Goal: Find contact information: Find contact information

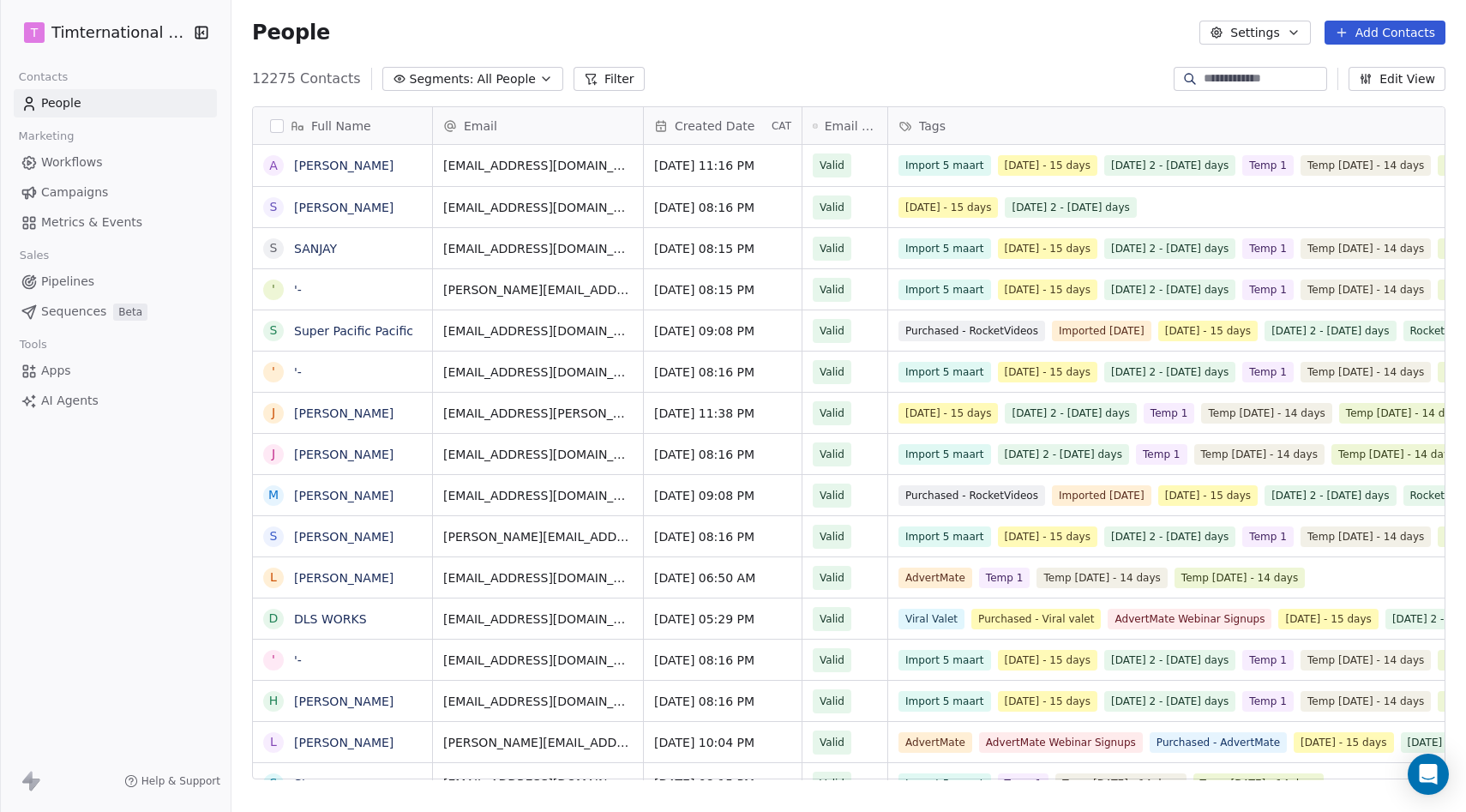
scroll to position [714, 1234]
click at [1238, 75] on input at bounding box center [1264, 78] width 120 height 17
paste input "**********"
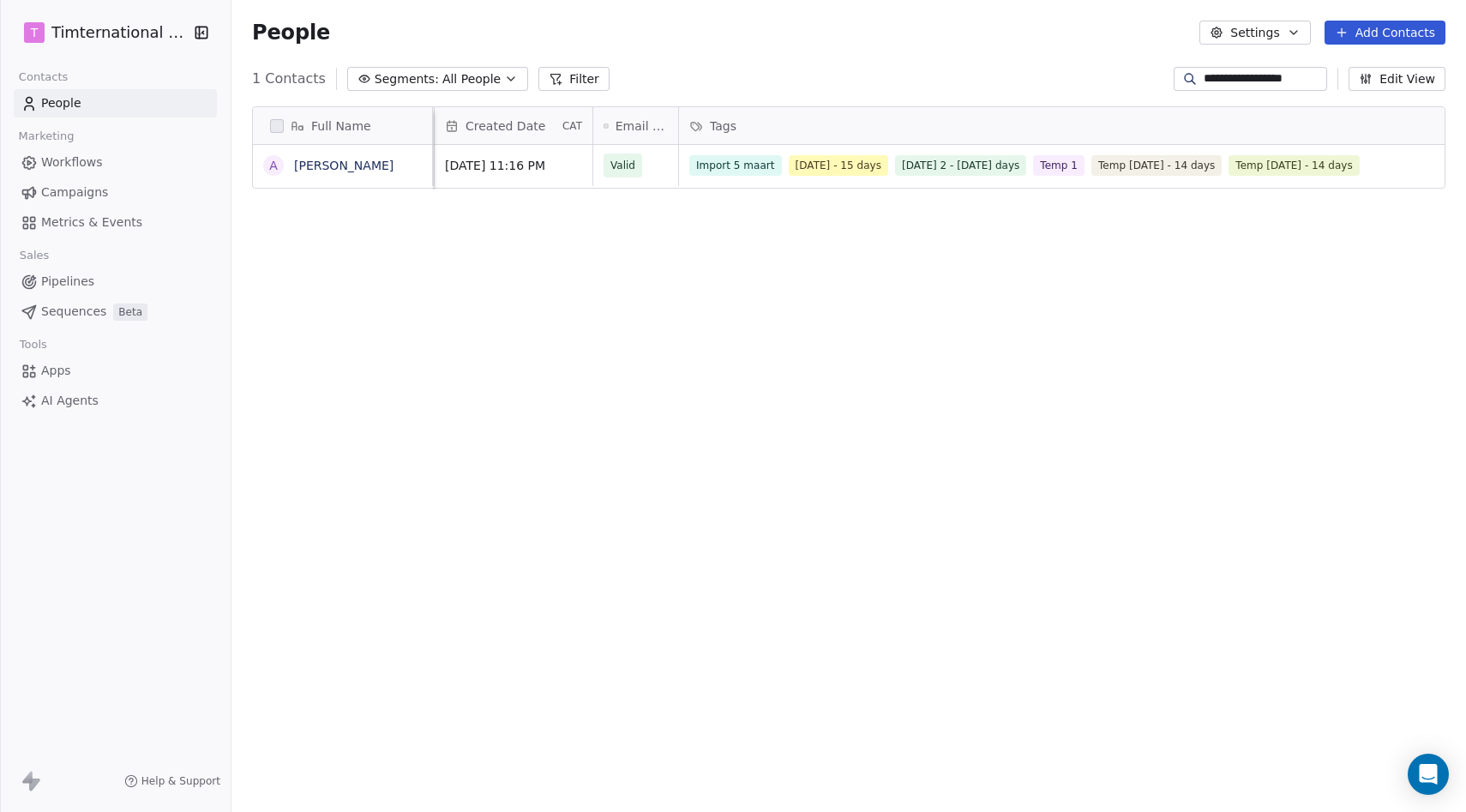
scroll to position [0, 0]
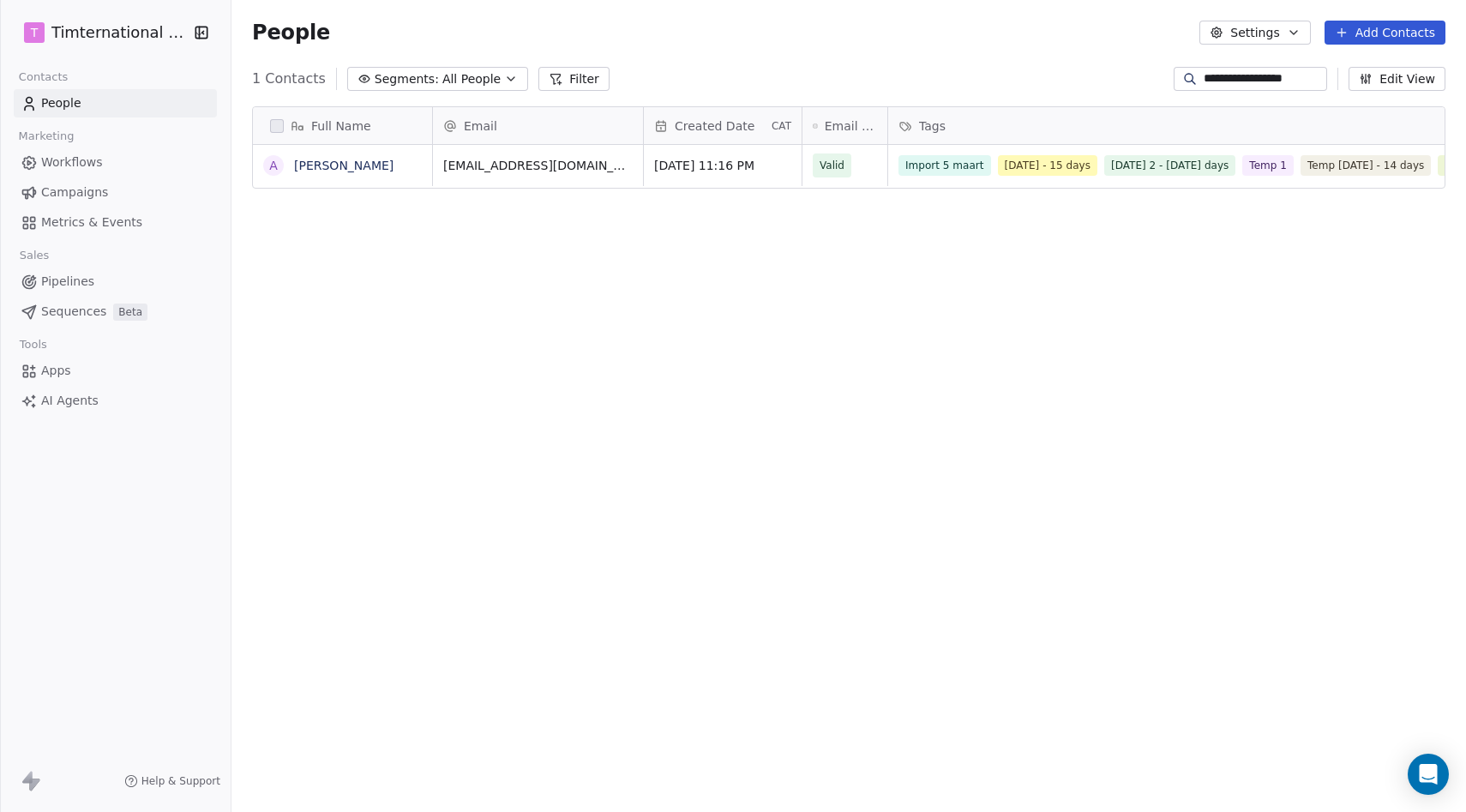
type input "**********"
click at [349, 167] on link "[PERSON_NAME]" at bounding box center [343, 166] width 99 height 14
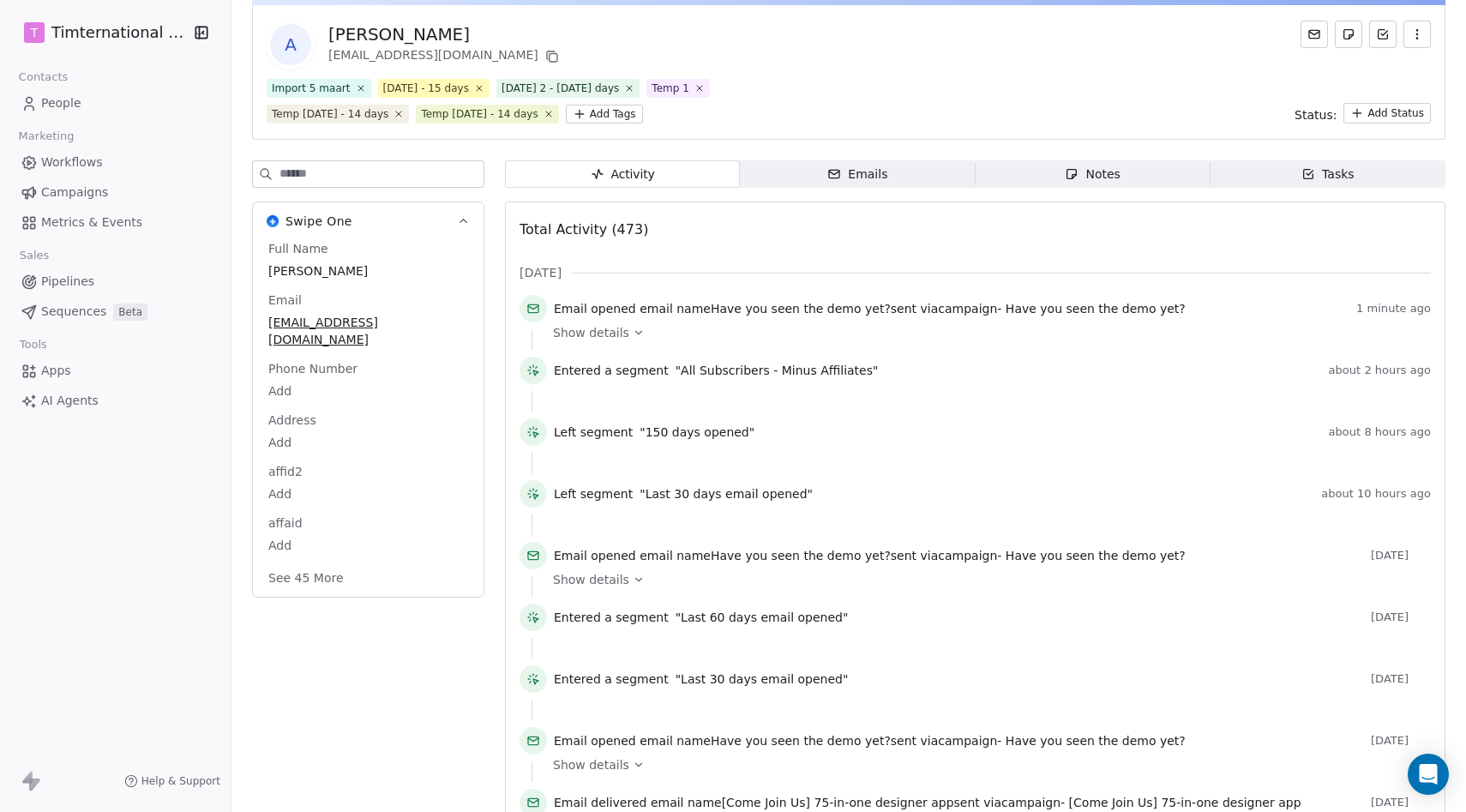
scroll to position [105, 0]
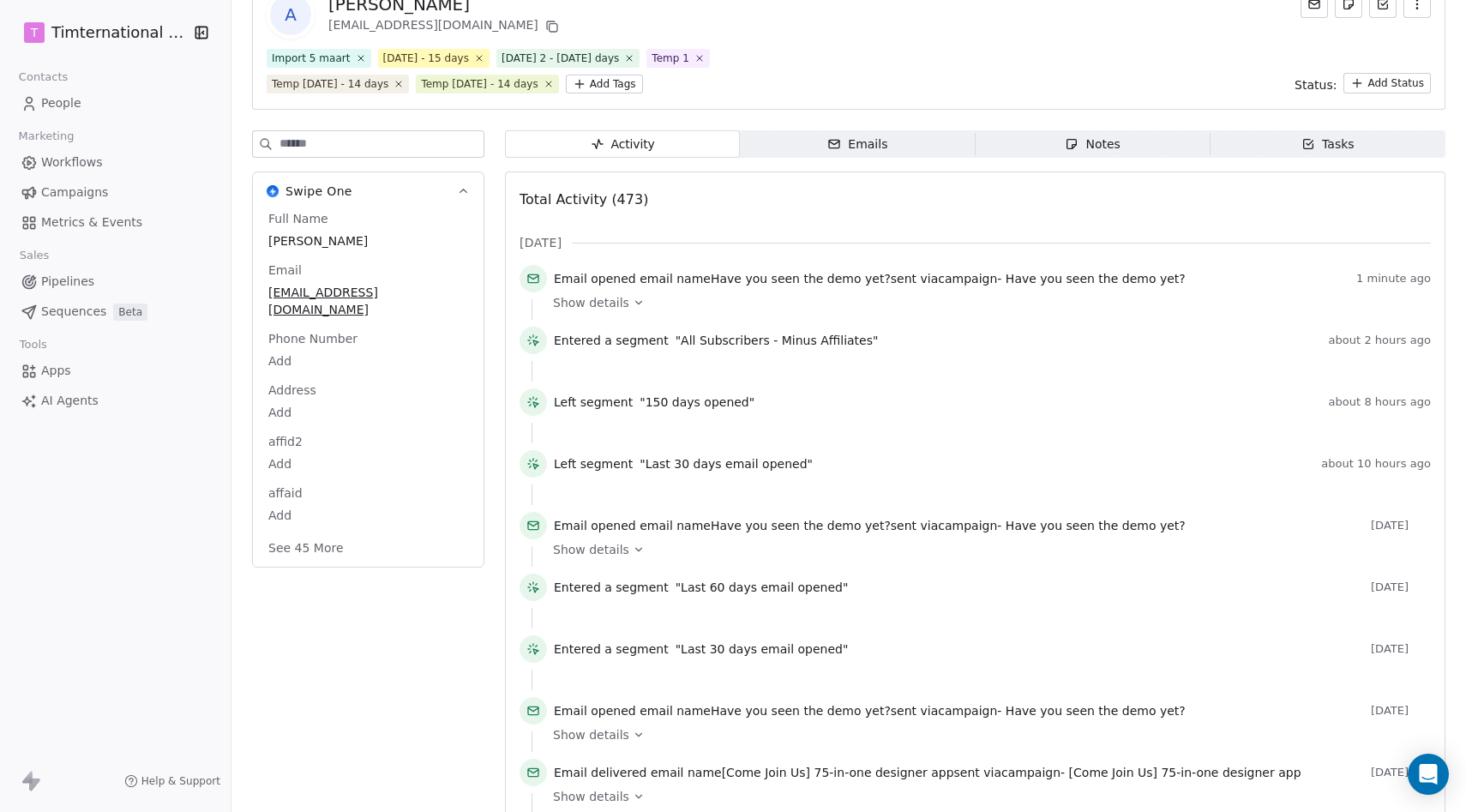
click at [324, 533] on button "See 45 More" at bounding box center [306, 547] width 96 height 30
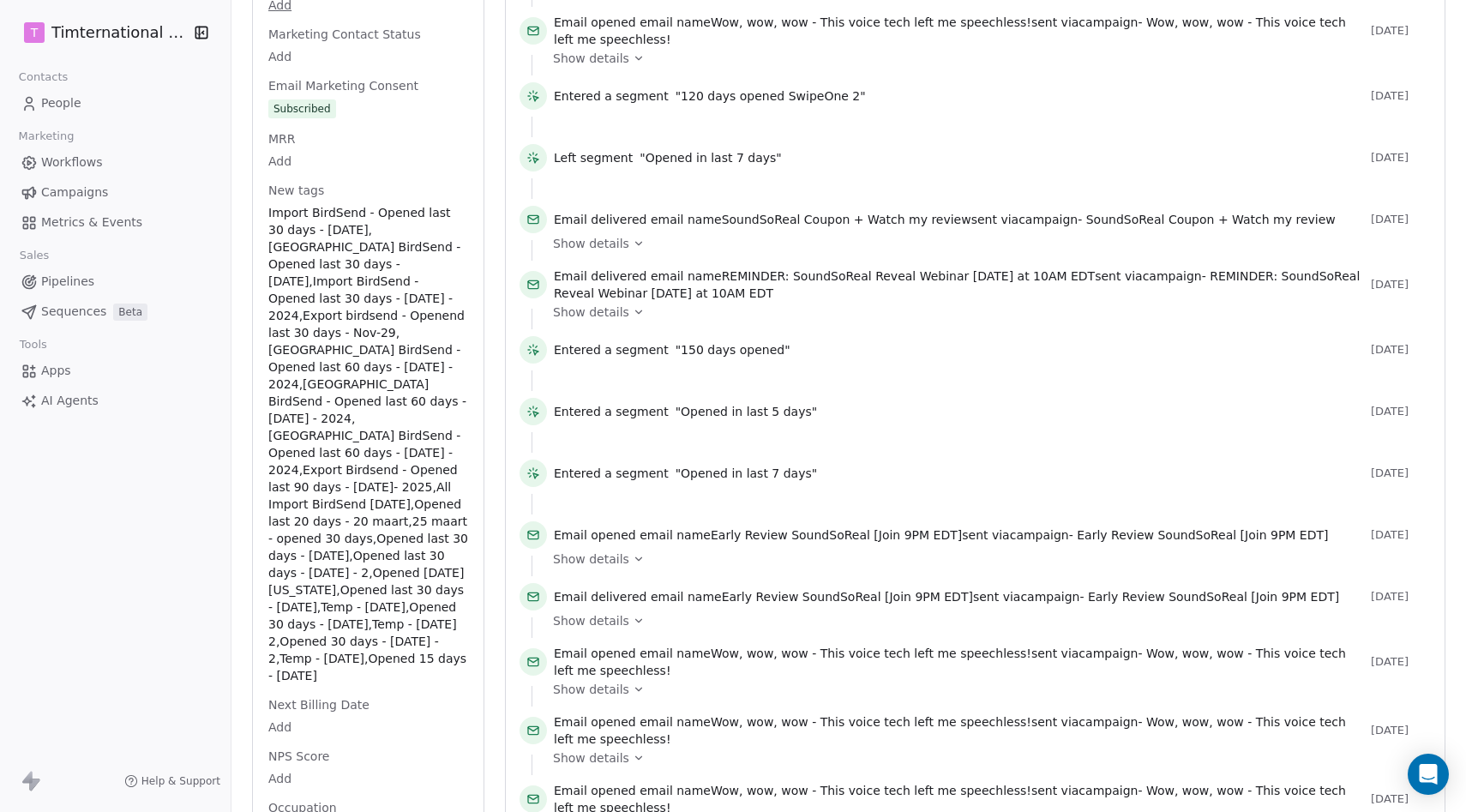
scroll to position [1873, 0]
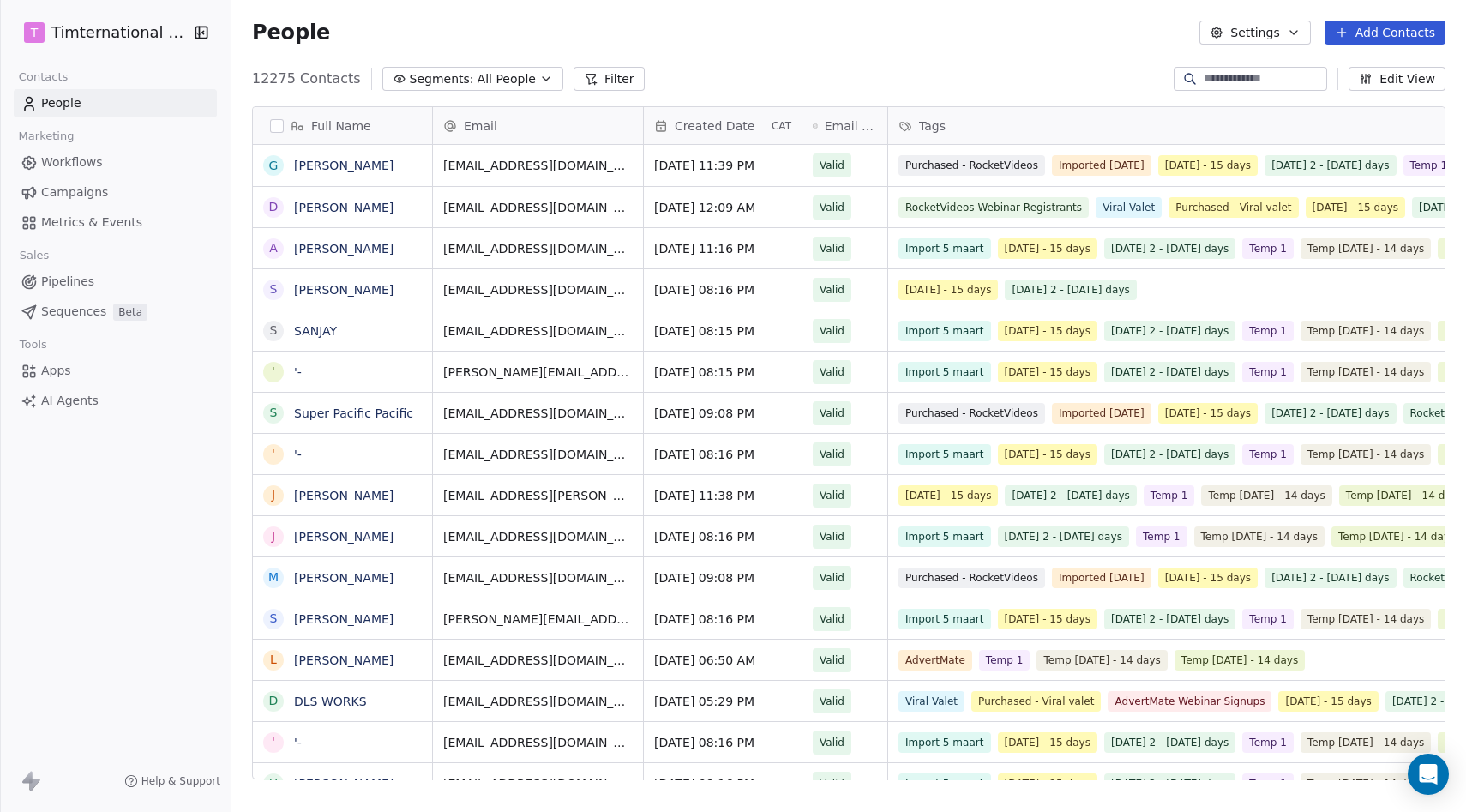
scroll to position [714, 1234]
click at [1216, 78] on input at bounding box center [1264, 78] width 120 height 17
paste input "**********"
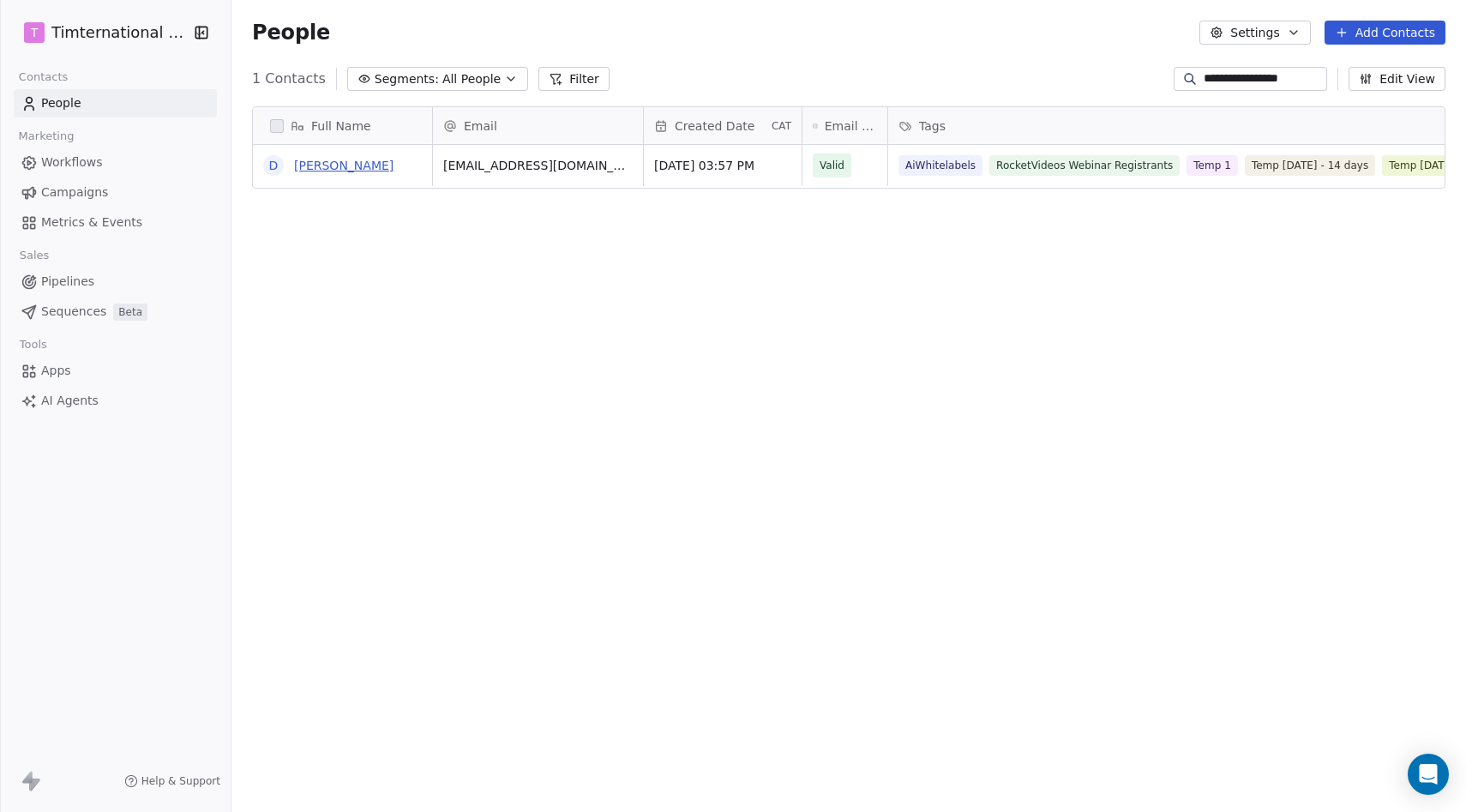
type input "**********"
click at [315, 167] on link "David" at bounding box center [343, 166] width 99 height 14
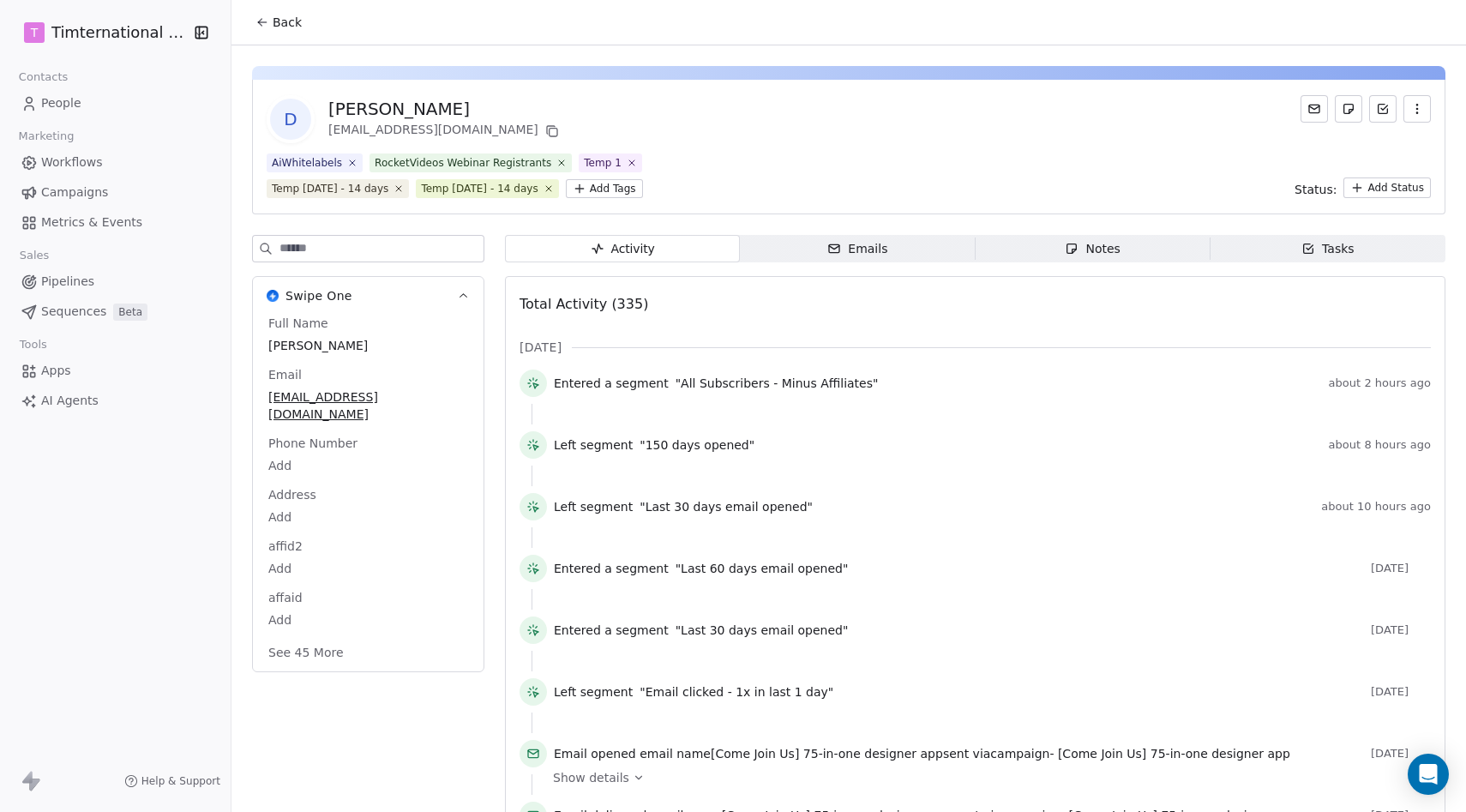
click at [374, 373] on div "Email jbb4246@gmail.com" at bounding box center [368, 394] width 207 height 58
click at [315, 640] on button "See 45 More" at bounding box center [306, 651] width 96 height 30
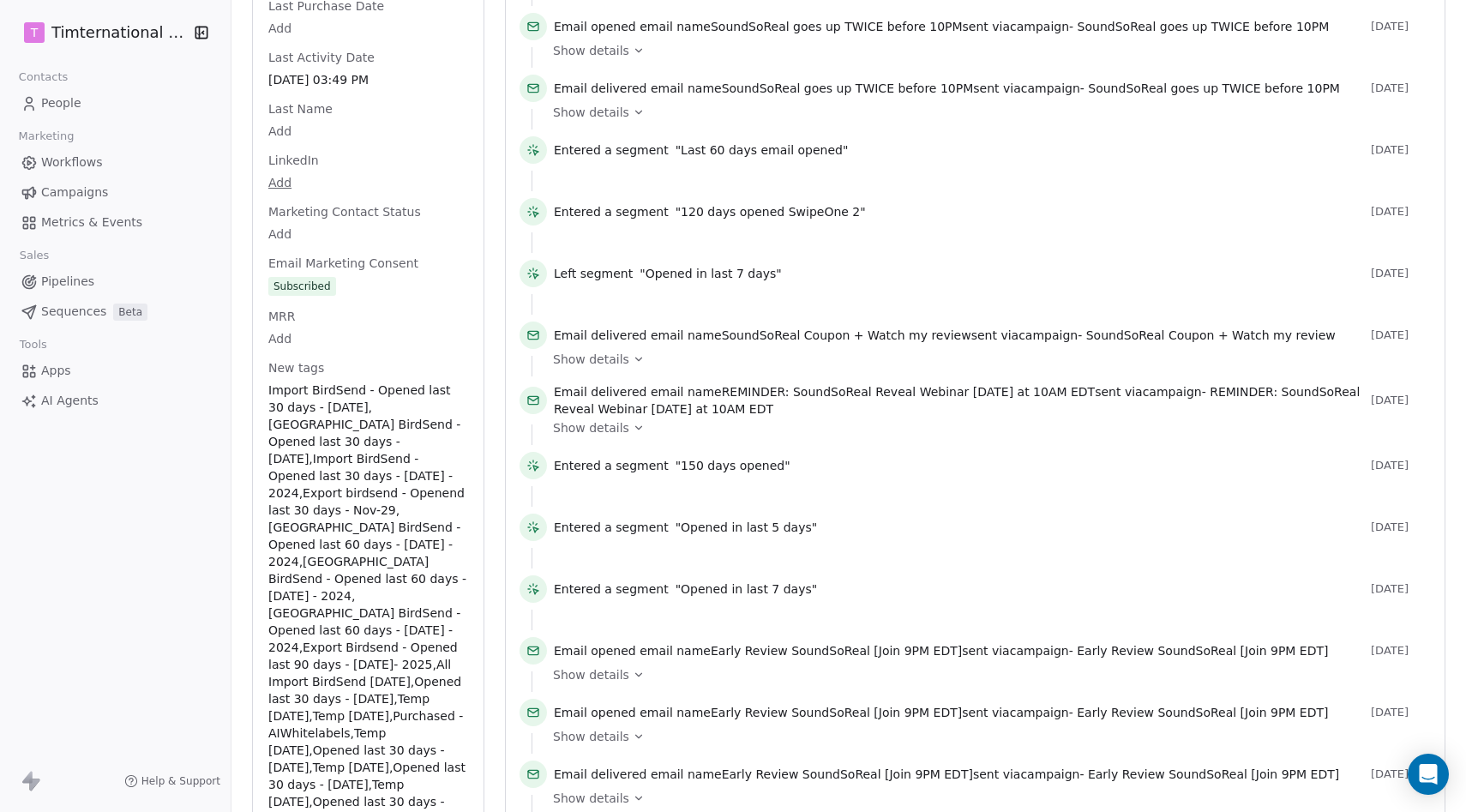
scroll to position [1078, 0]
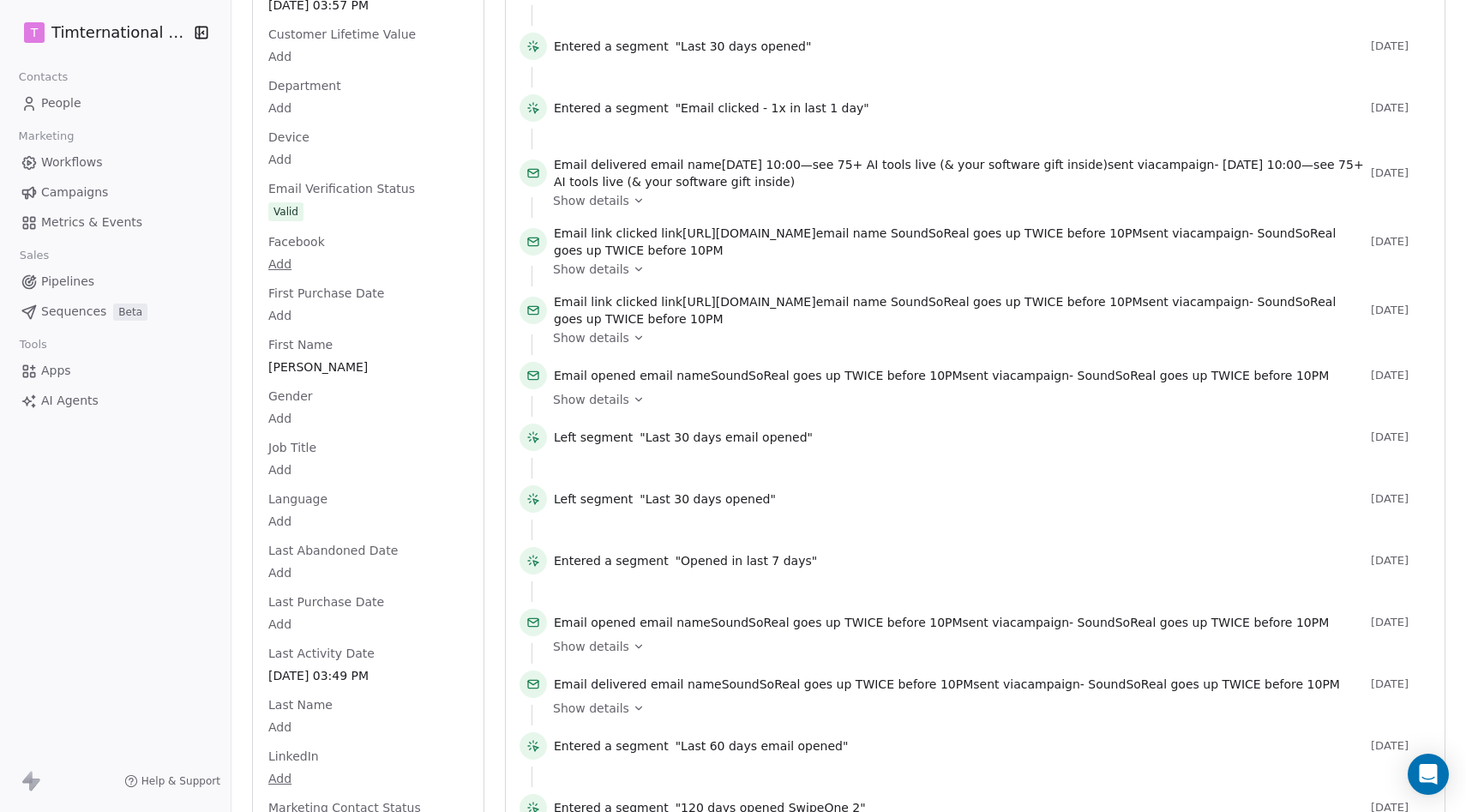
click at [109, 35] on html "T Timternational B.V. Contacts People Marketing Workflows Campaigns Metrics & E…" at bounding box center [733, 406] width 1466 height 812
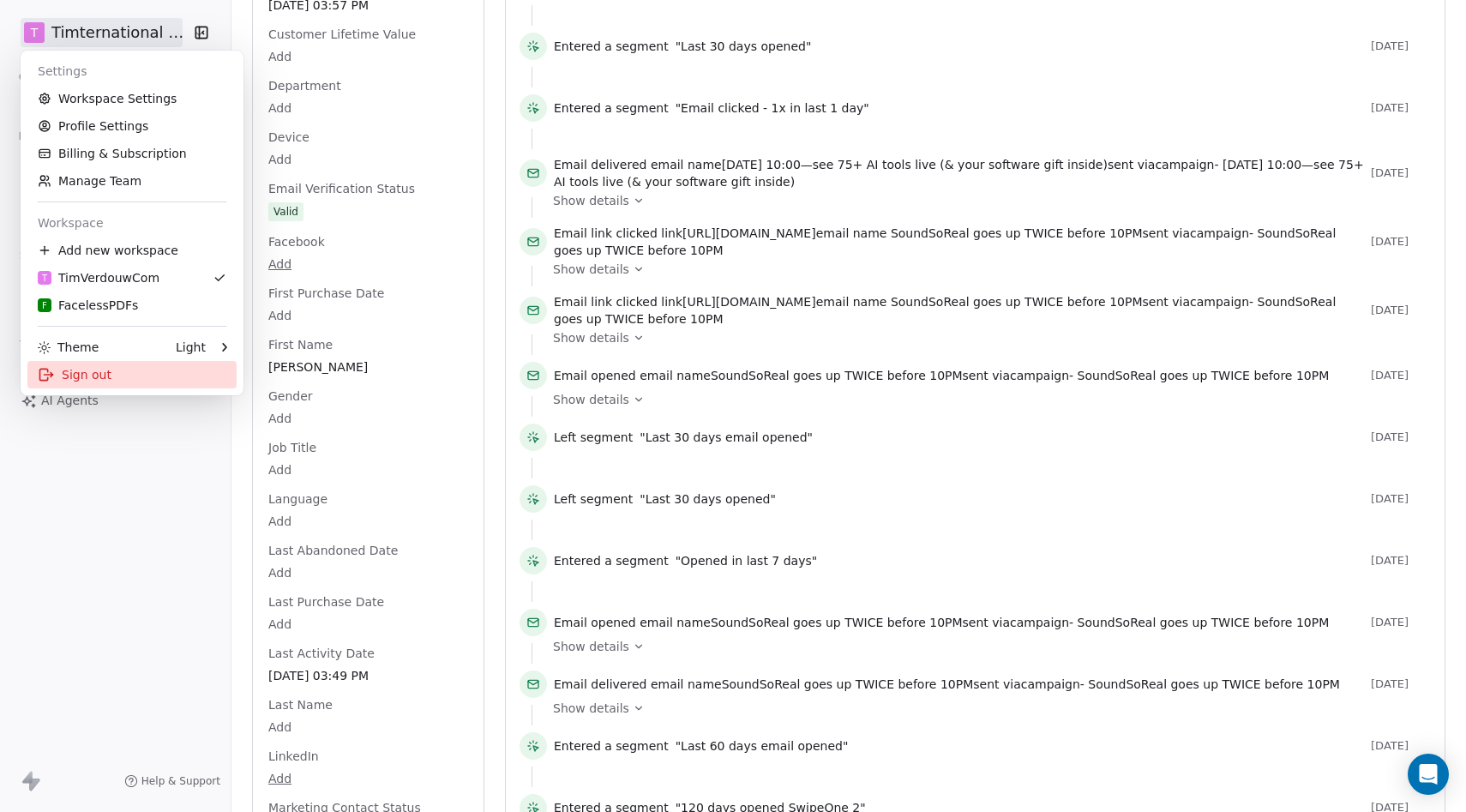
click at [81, 371] on div "Sign out" at bounding box center [131, 375] width 209 height 27
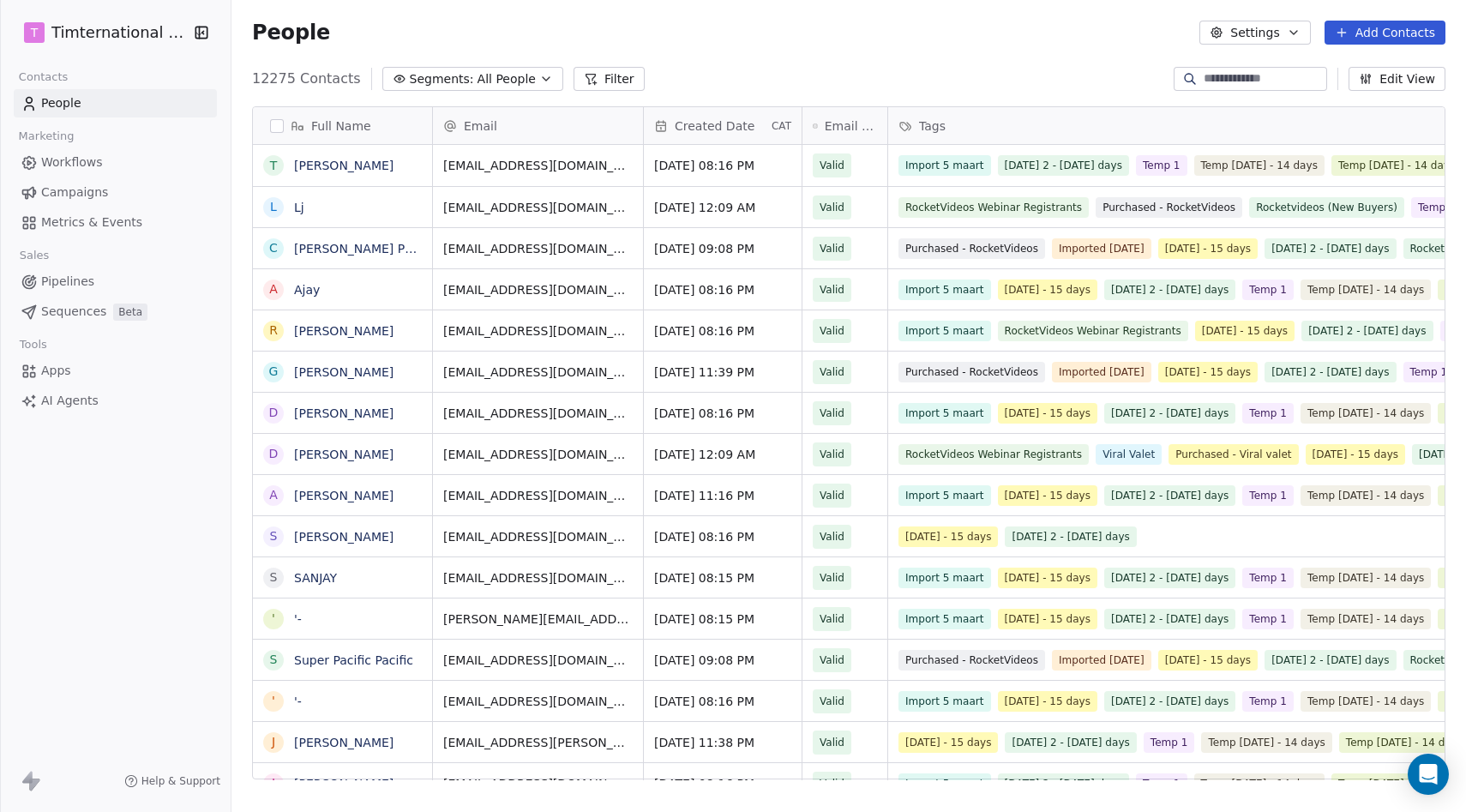
scroll to position [714, 1234]
click at [121, 35] on html "T Timternational B.V. Contacts People Marketing Workflows Campaigns Metrics & E…" at bounding box center [733, 406] width 1466 height 812
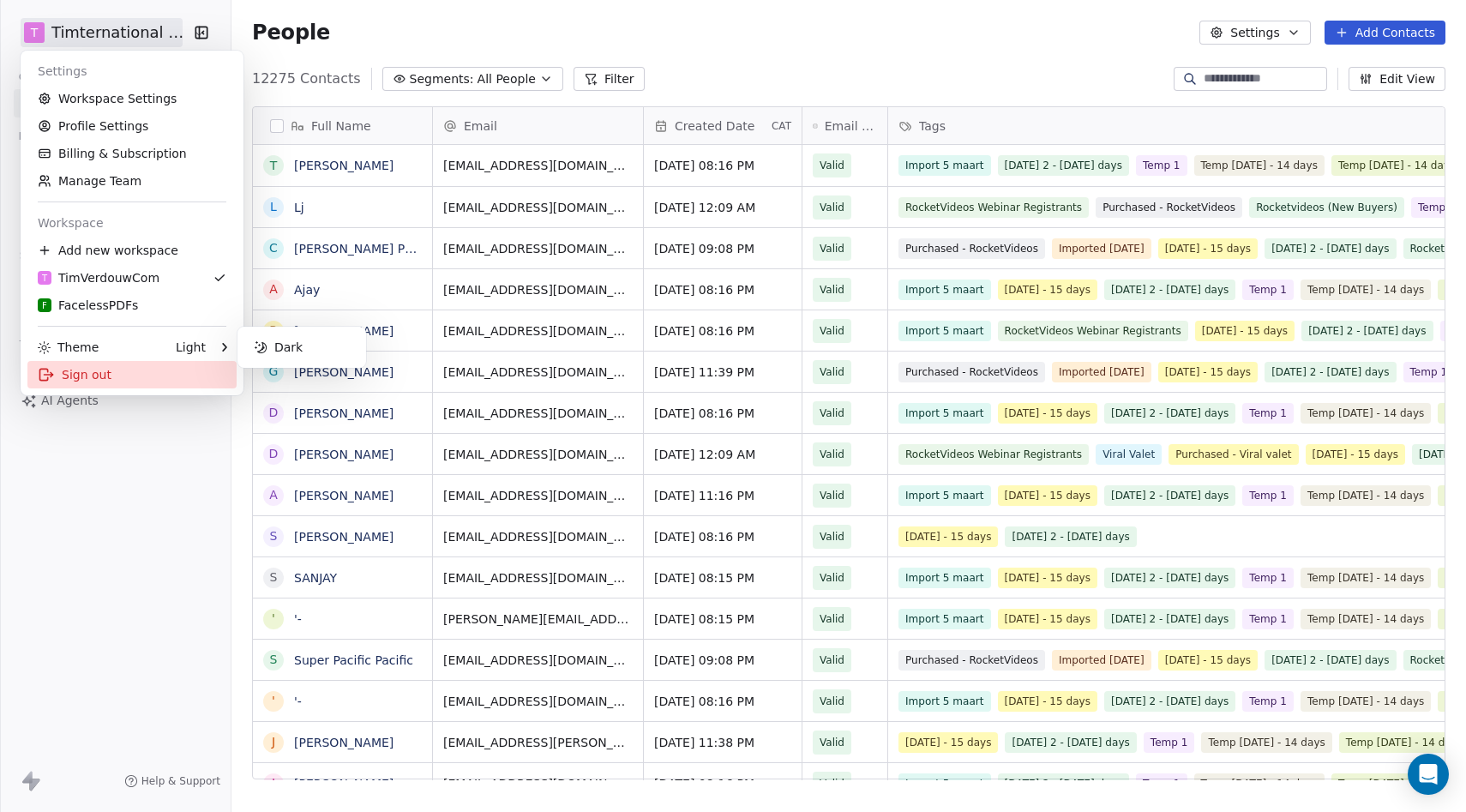
click at [79, 375] on div "Sign out" at bounding box center [131, 375] width 209 height 27
